Goal: Check status: Check status

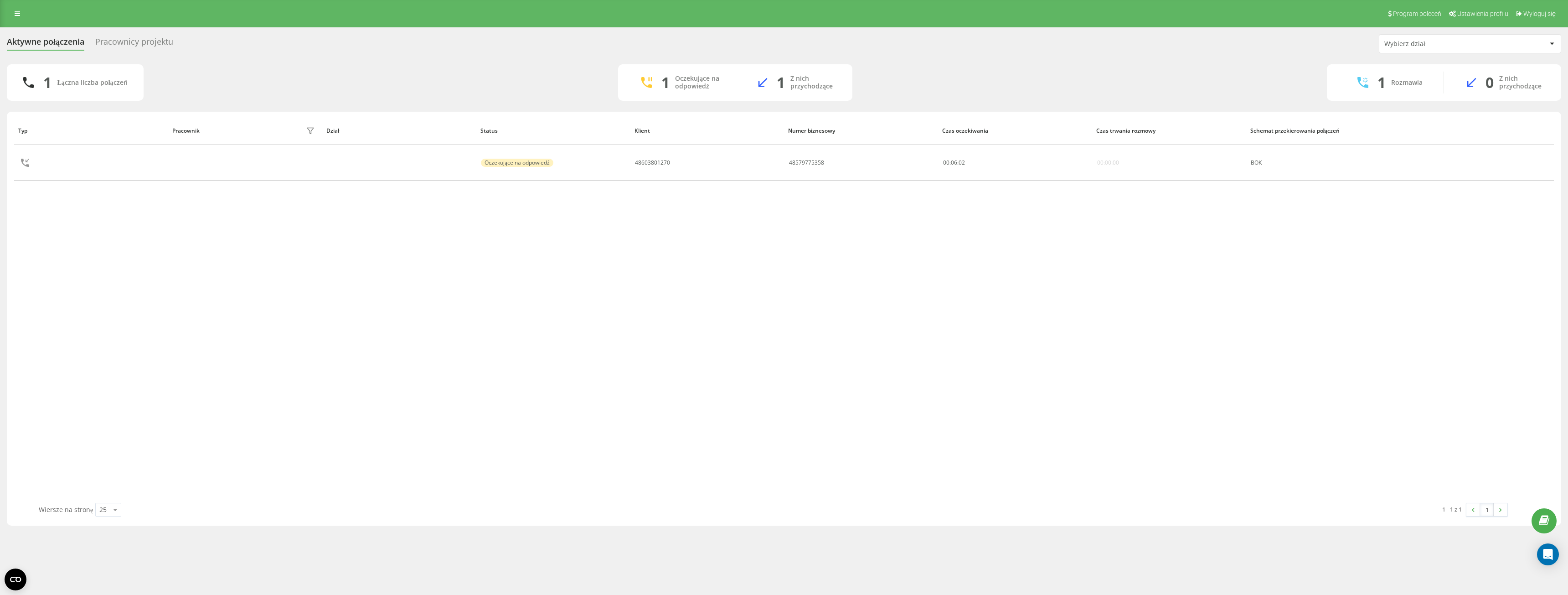
click at [142, 39] on div "Pracownicy projektu" at bounding box center [134, 44] width 78 height 14
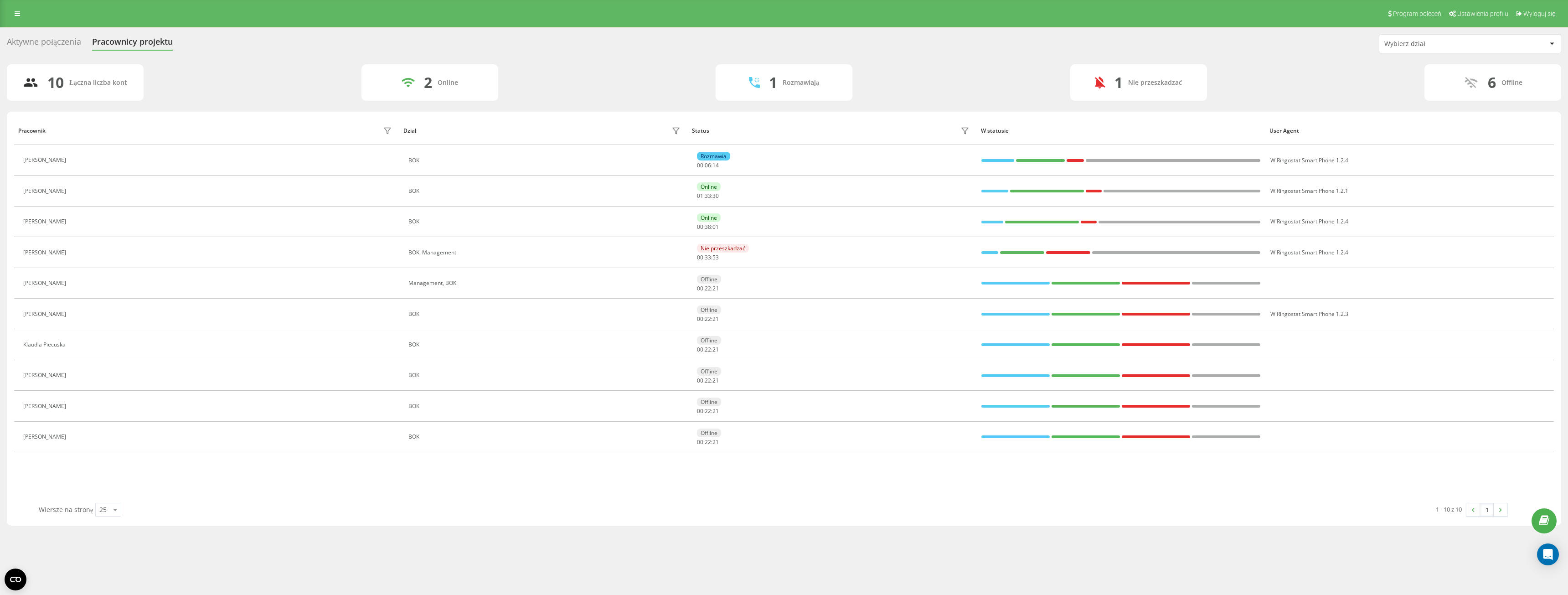
click at [40, 43] on div "Aktywne połączenia" at bounding box center [44, 44] width 75 height 14
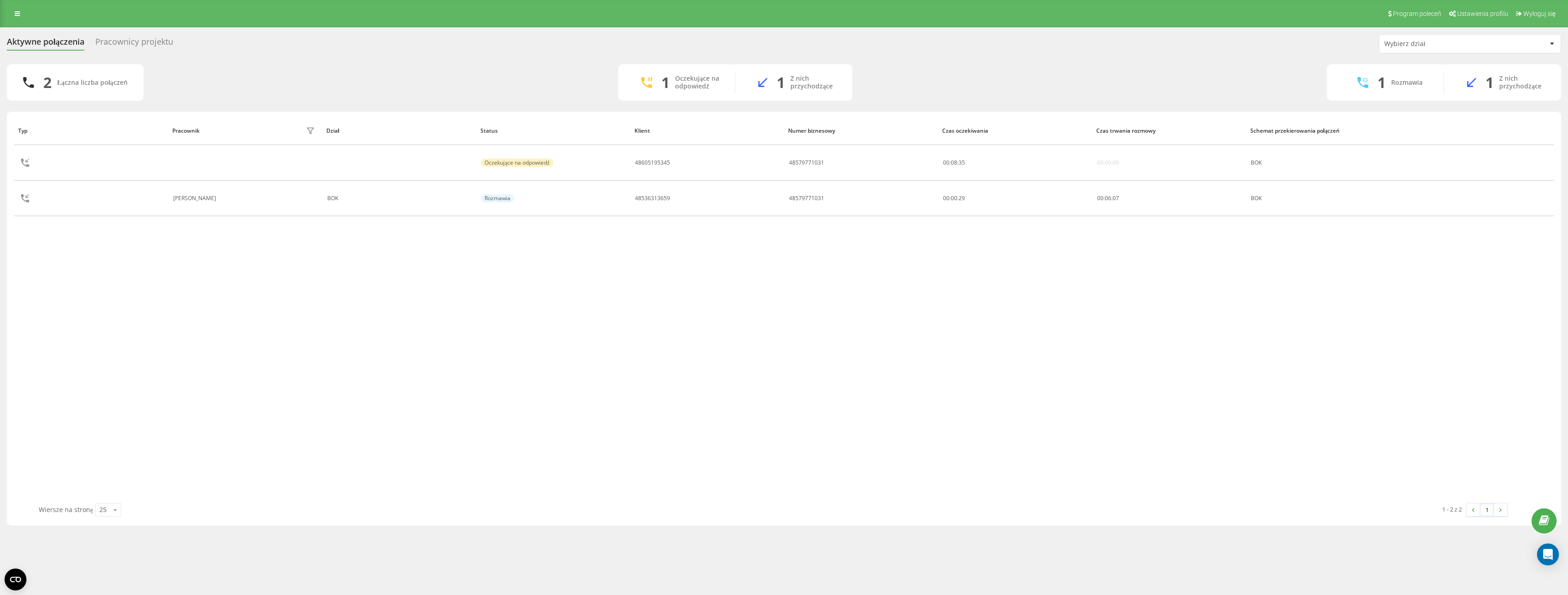
click at [159, 45] on div "Pracownicy projektu" at bounding box center [134, 44] width 78 height 14
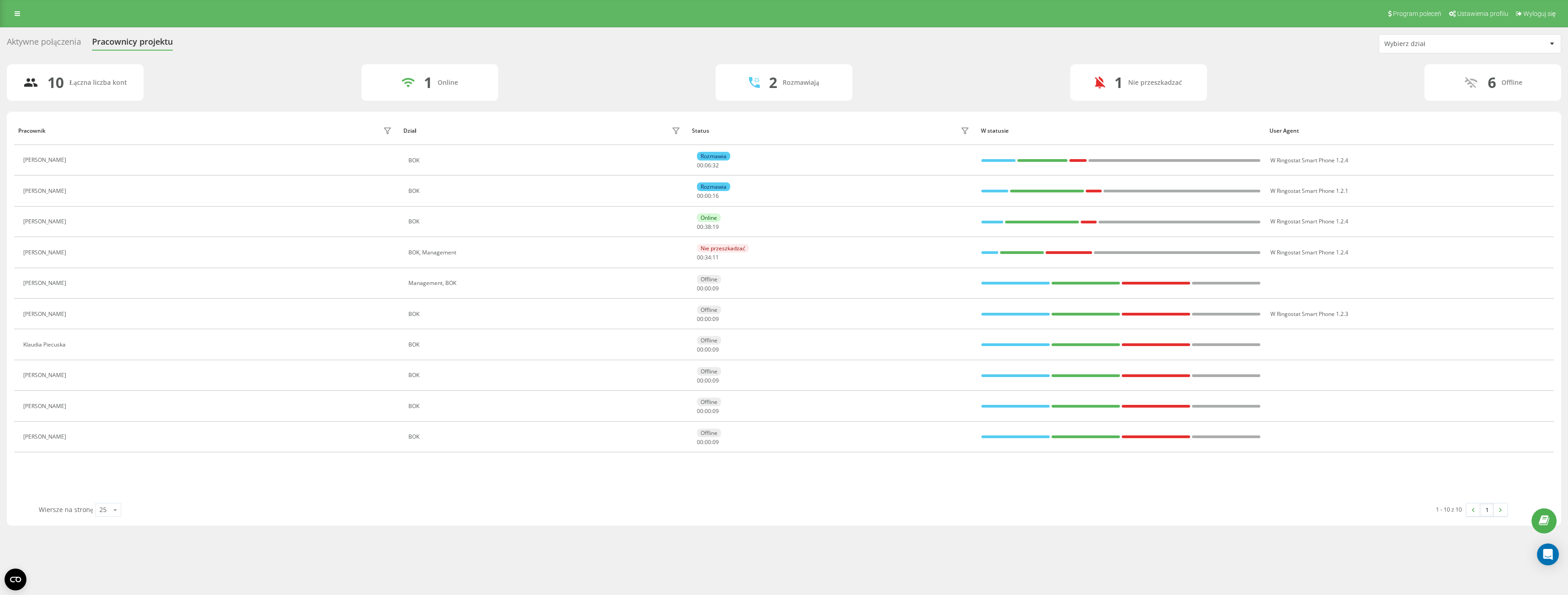
click at [631, 85] on div "10 Łączna liczba kont 1 Online 2 Rozmawiają 1 Nie przeszkadzać 6 Offline" at bounding box center [784, 82] width 1554 height 36
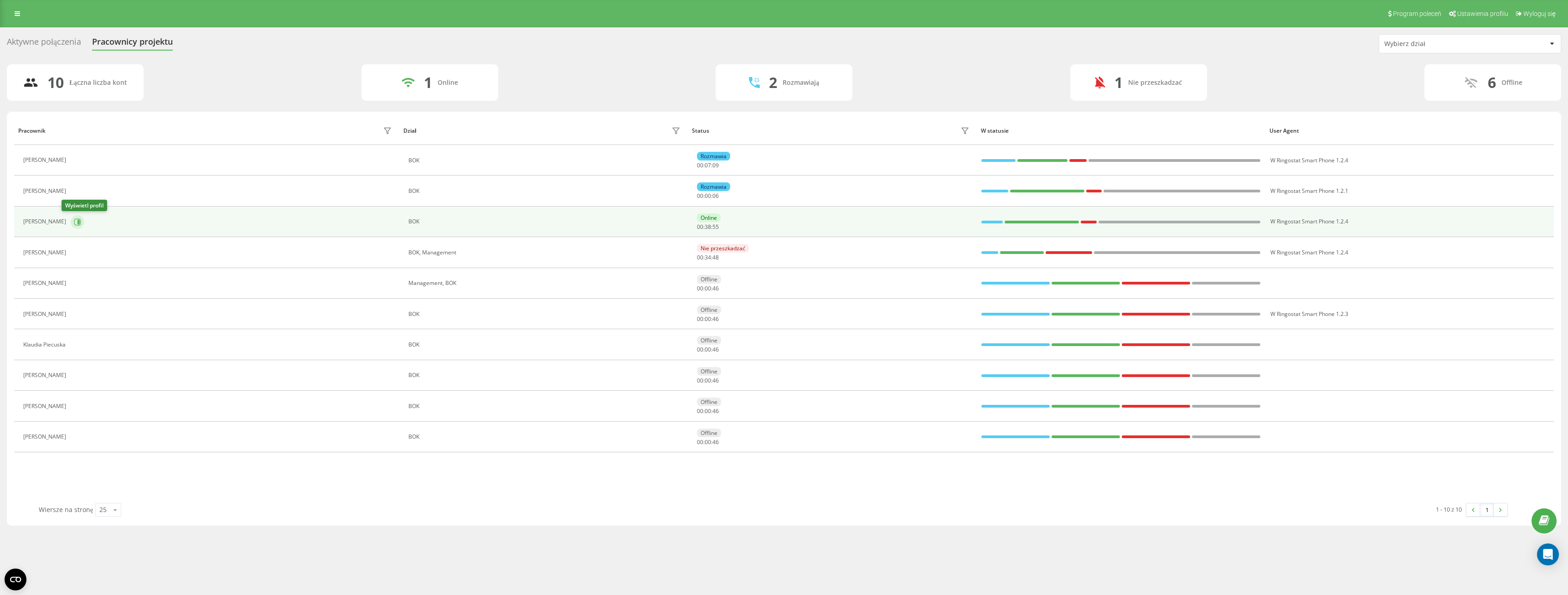
click at [71, 226] on button at bounding box center [78, 222] width 14 height 14
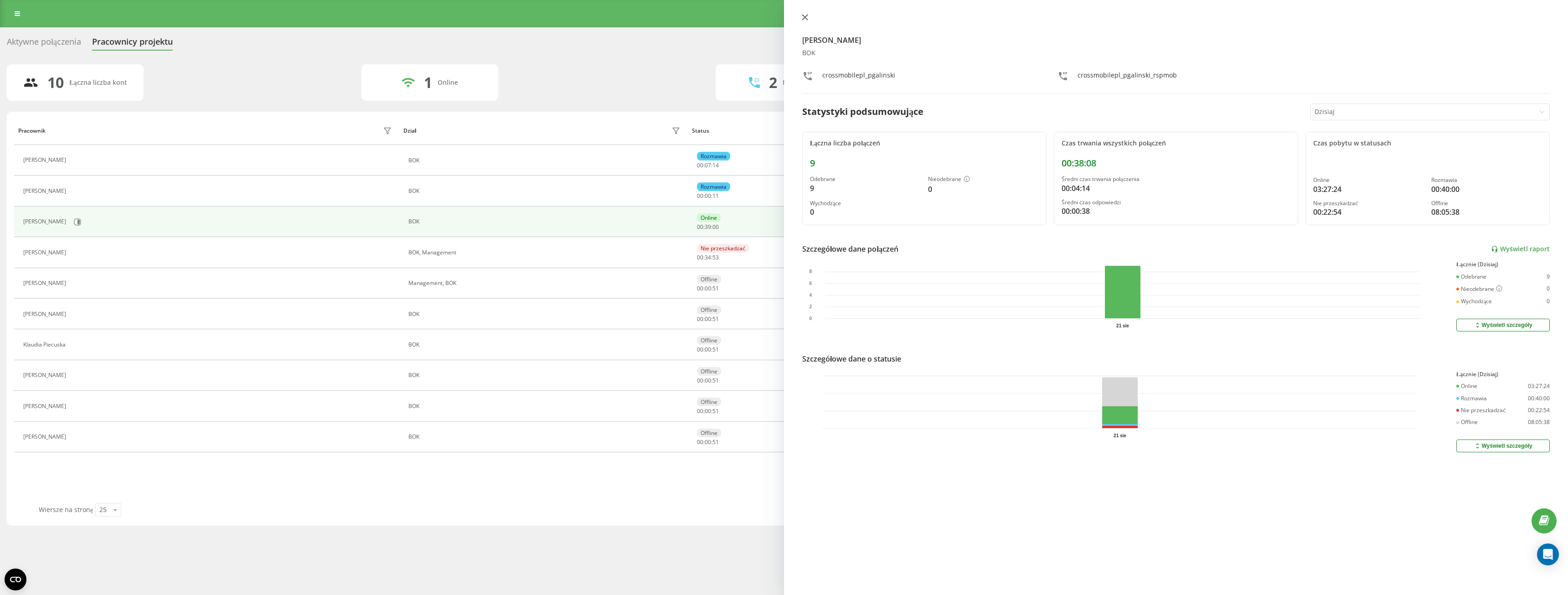
click at [807, 15] on icon at bounding box center [804, 16] width 6 height 6
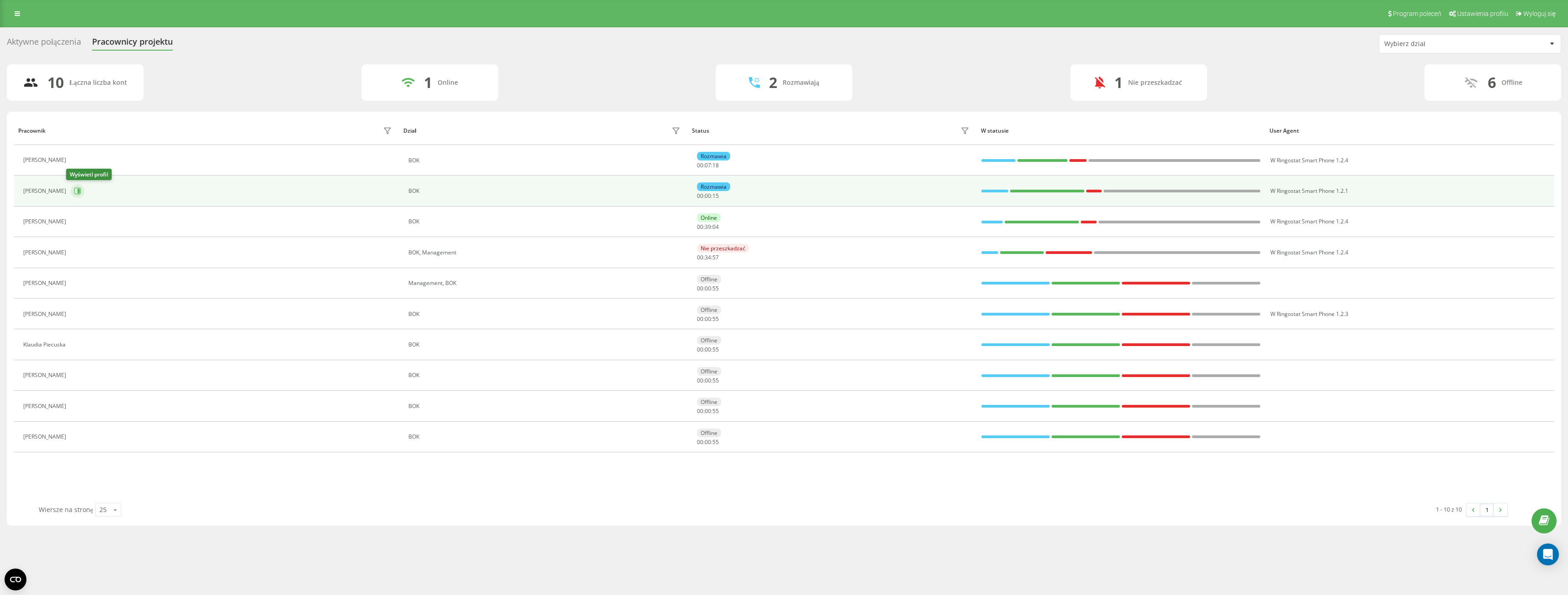
click at [74, 191] on icon at bounding box center [77, 191] width 7 height 7
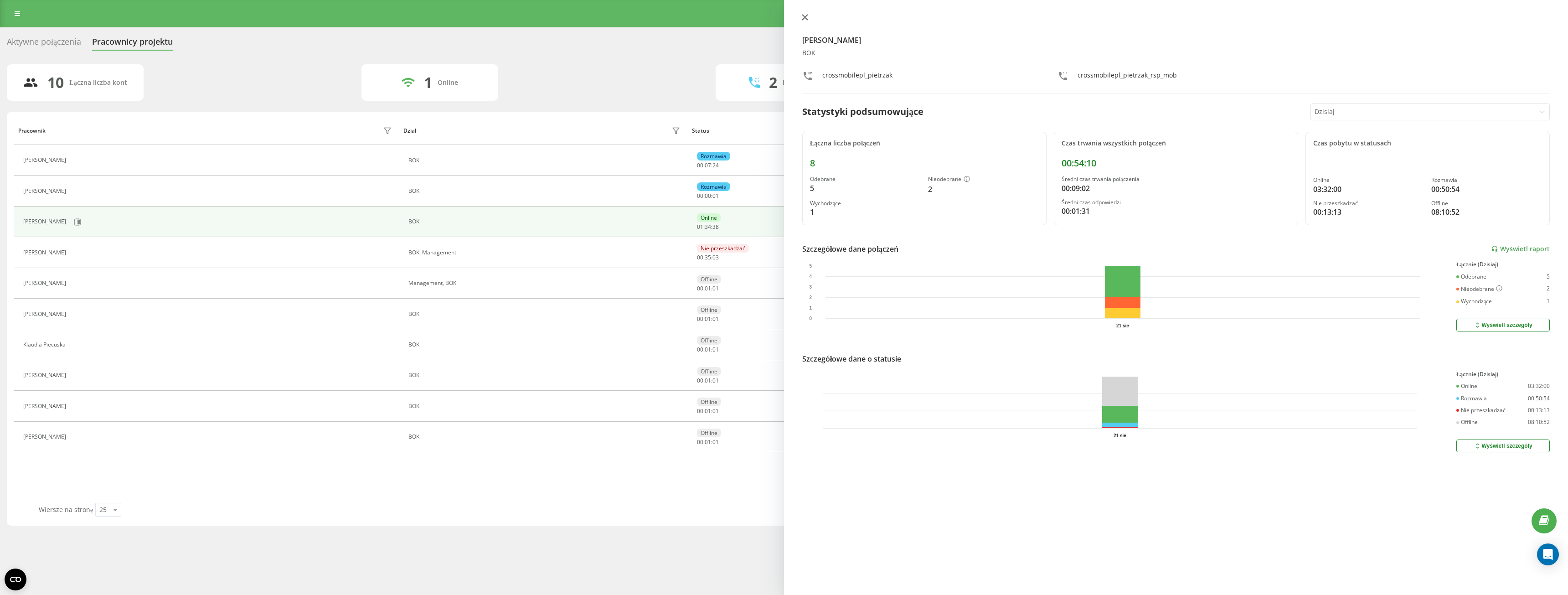
click at [802, 19] on icon at bounding box center [804, 16] width 6 height 6
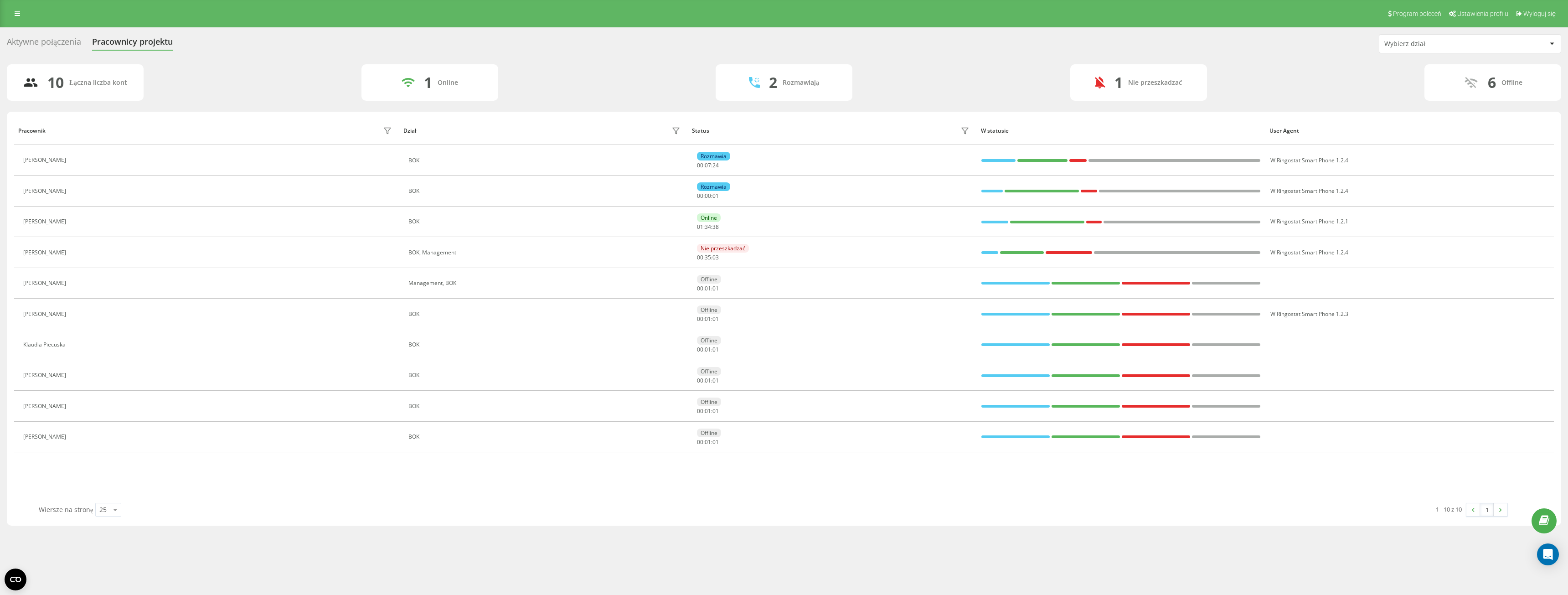
click at [536, 76] on div "10 Łączna liczba kont 1 Online 2 Rozmawiają 1 Nie przeszkadzać 6 Offline" at bounding box center [784, 82] width 1554 height 36
click at [60, 41] on div "Aktywne połączenia" at bounding box center [44, 44] width 75 height 14
